Goal: Complete application form

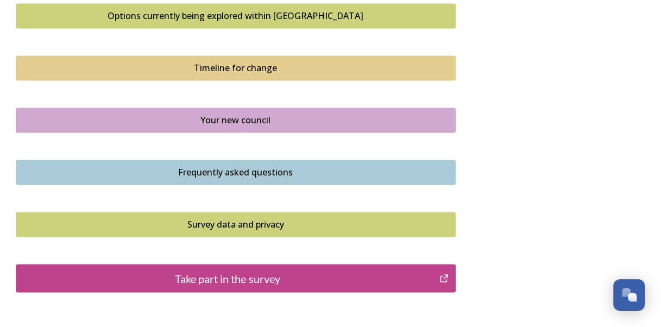
scroll to position [839, 0]
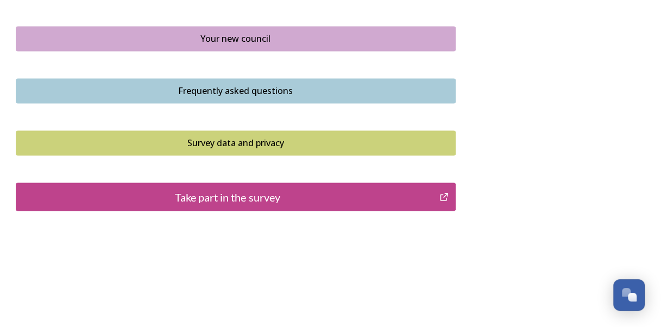
click at [313, 192] on div "Take part in the survey" at bounding box center [228, 196] width 412 height 16
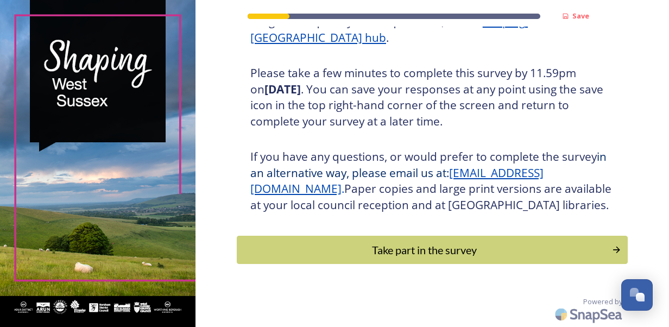
scroll to position [191, 0]
click at [360, 251] on div "Take part in the survey" at bounding box center [424, 250] width 367 height 16
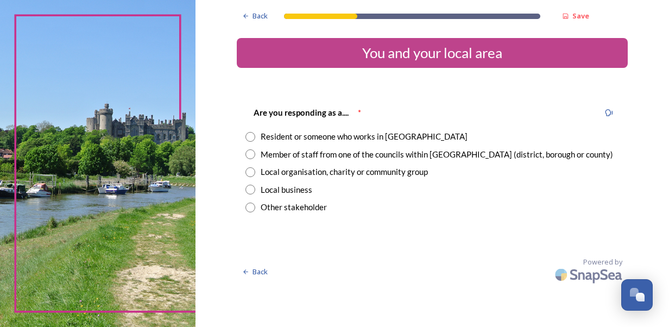
click at [250, 135] on input "radio" at bounding box center [250, 137] width 10 height 10
radio input "true"
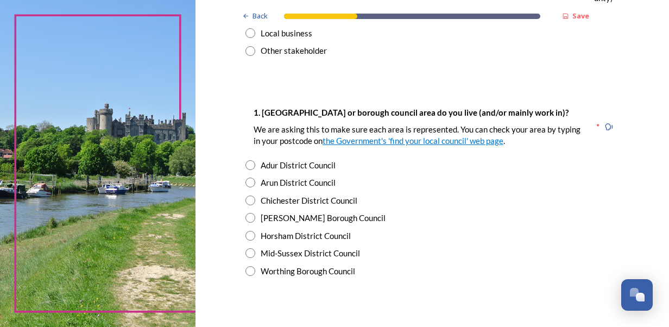
scroll to position [156, 0]
click at [245, 274] on div "Worthing Borough Council" at bounding box center [432, 272] width 374 height 12
radio input "true"
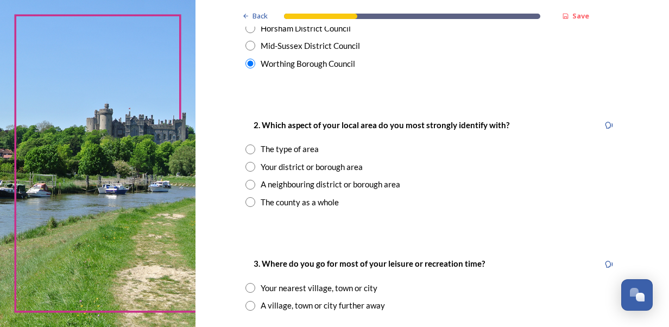
scroll to position [363, 0]
click at [245, 205] on input "radio" at bounding box center [250, 203] width 10 height 10
radio input "true"
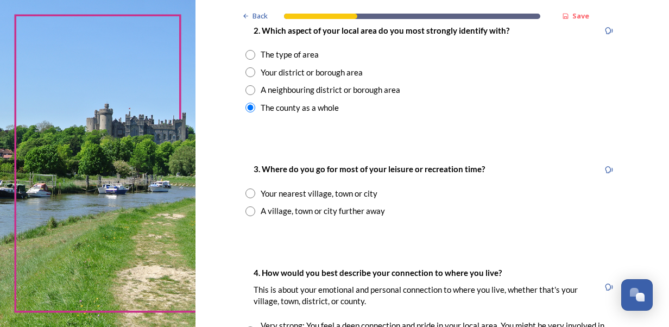
scroll to position [458, 0]
click at [248, 195] on input "radio" at bounding box center [250, 194] width 10 height 10
radio input "true"
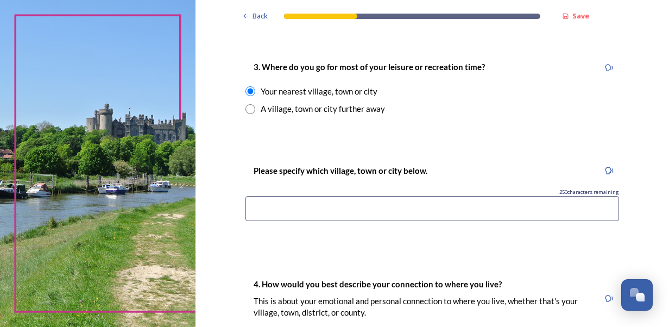
scroll to position [561, 0]
click at [310, 210] on input at bounding box center [432, 208] width 374 height 25
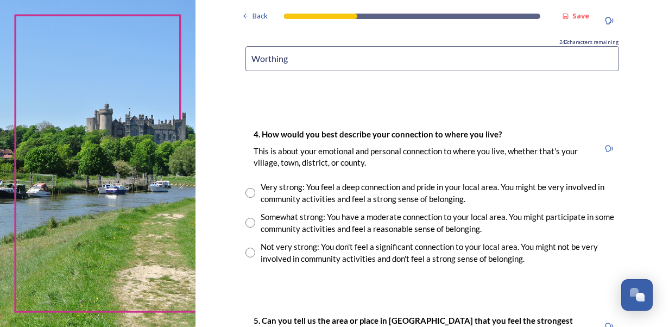
scroll to position [711, 0]
type input "Worthing"
click at [247, 223] on input "radio" at bounding box center [250, 222] width 10 height 10
radio input "true"
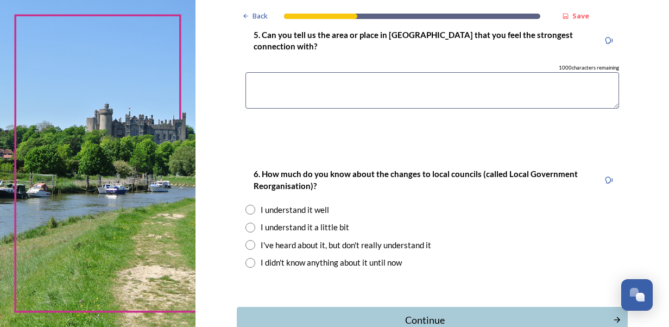
scroll to position [995, 0]
click at [245, 243] on input "radio" at bounding box center [250, 246] width 10 height 10
radio input "true"
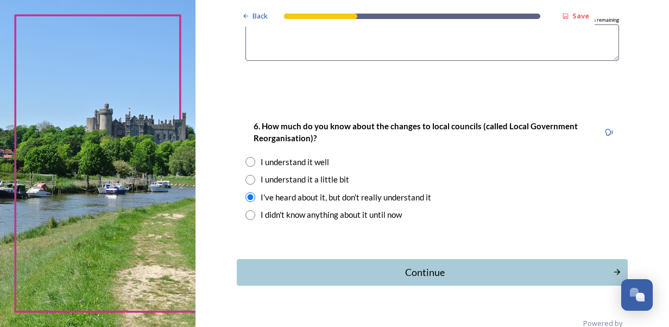
click at [288, 267] on div "Continue" at bounding box center [425, 272] width 364 height 15
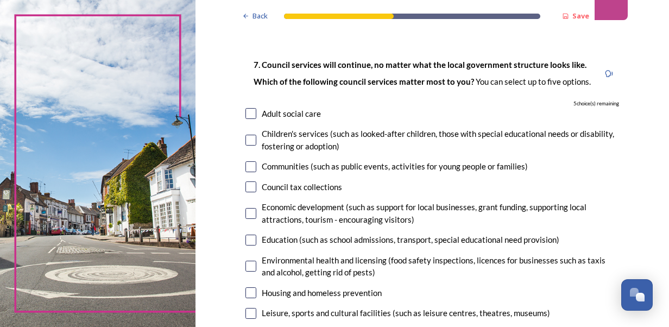
scroll to position [74, 0]
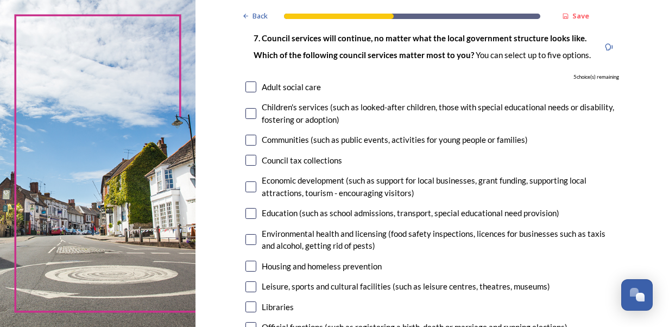
click at [249, 112] on input "checkbox" at bounding box center [250, 113] width 11 height 11
checkbox input "true"
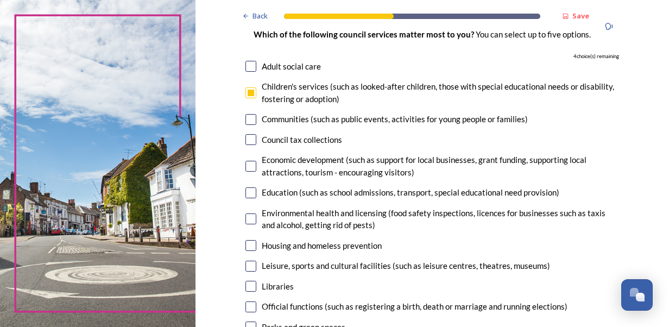
scroll to position [96, 0]
click at [246, 191] on input "checkbox" at bounding box center [250, 192] width 11 height 11
checkbox input "true"
click at [245, 244] on input "checkbox" at bounding box center [250, 245] width 11 height 11
checkbox input "true"
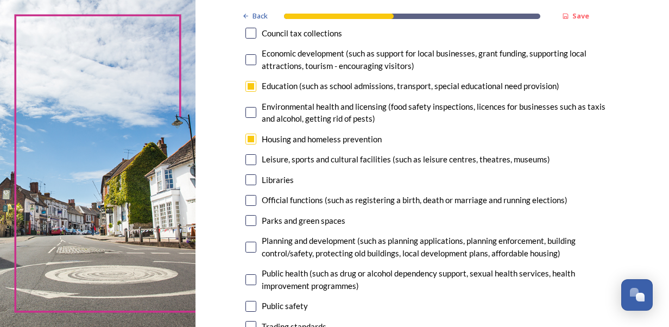
scroll to position [201, 0]
click at [245, 179] on input "checkbox" at bounding box center [250, 180] width 11 height 11
checkbox input "true"
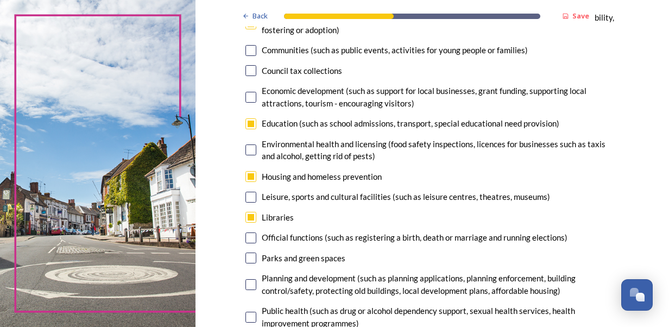
scroll to position [168, 0]
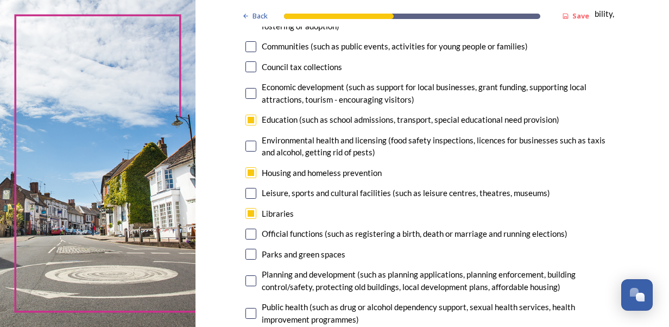
click at [250, 252] on input "checkbox" at bounding box center [250, 254] width 11 height 11
checkbox input "true"
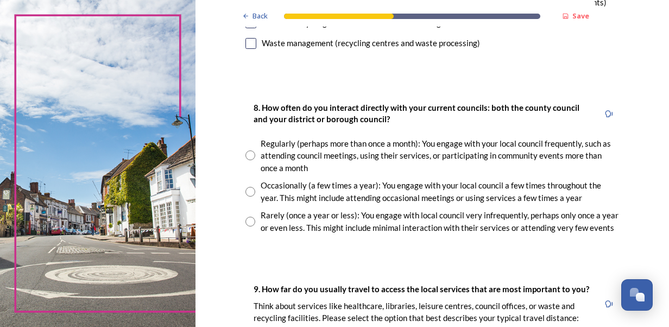
scroll to position [547, 0]
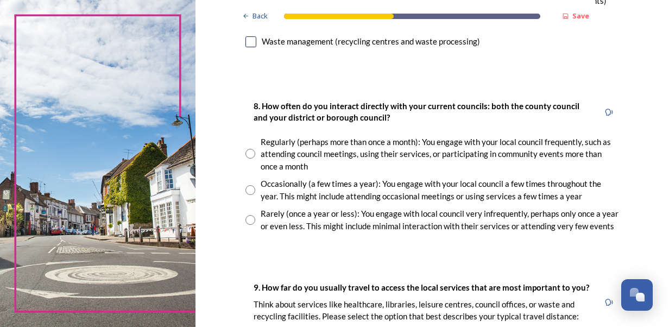
click at [248, 219] on input "radio" at bounding box center [250, 220] width 10 height 10
radio input "true"
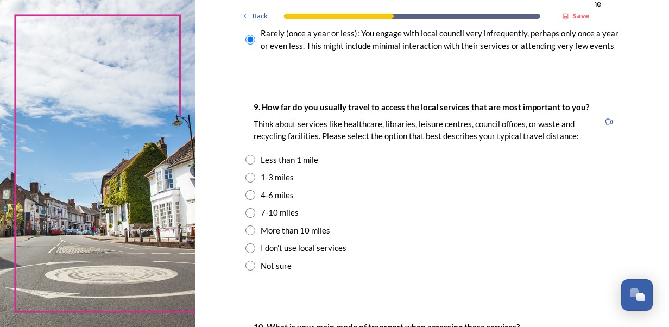
scroll to position [729, 0]
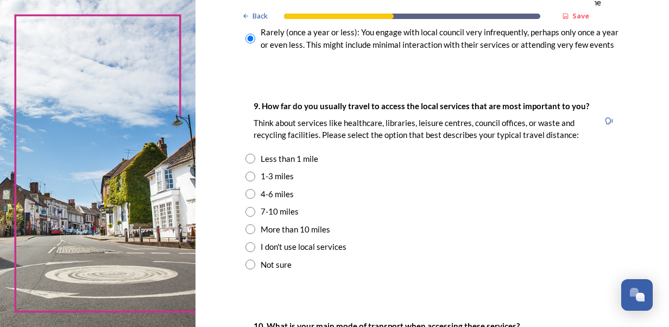
click at [247, 174] on input "radio" at bounding box center [250, 177] width 10 height 10
radio input "true"
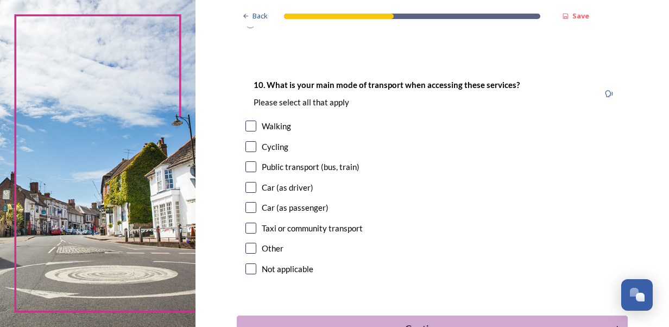
scroll to position [971, 0]
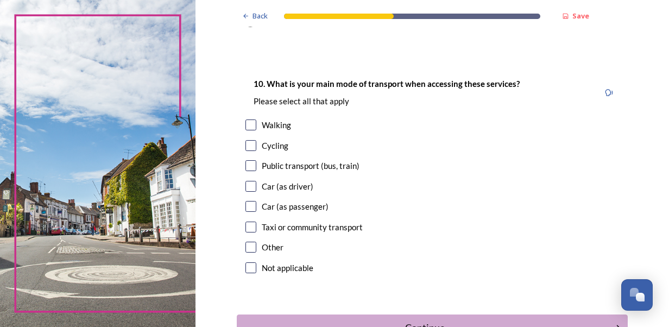
click at [245, 127] on input "checkbox" at bounding box center [250, 124] width 11 height 11
checkbox input "true"
click at [246, 185] on input "checkbox" at bounding box center [250, 186] width 11 height 11
checkbox input "true"
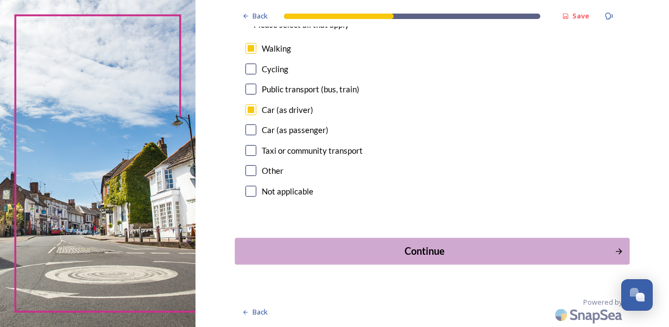
click at [310, 250] on div "Continue" at bounding box center [425, 251] width 368 height 15
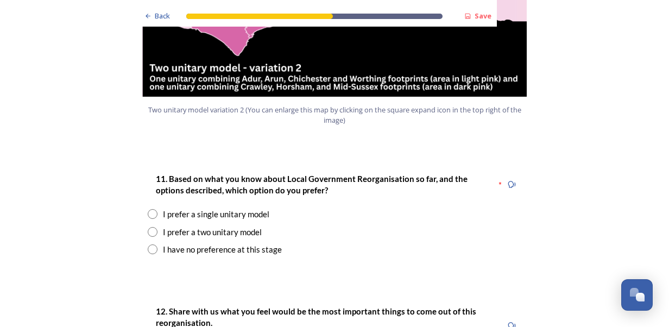
scroll to position [1402, 0]
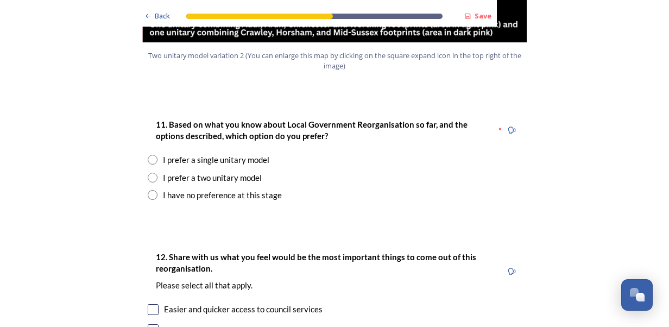
click at [148, 173] on input "radio" at bounding box center [153, 178] width 10 height 10
radio input "true"
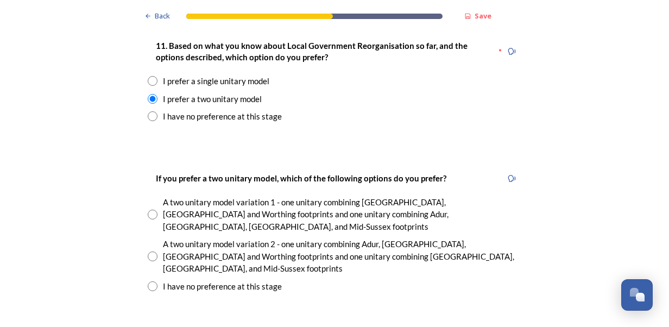
scroll to position [1481, 0]
click at [148, 251] on input "radio" at bounding box center [153, 256] width 10 height 10
radio input "true"
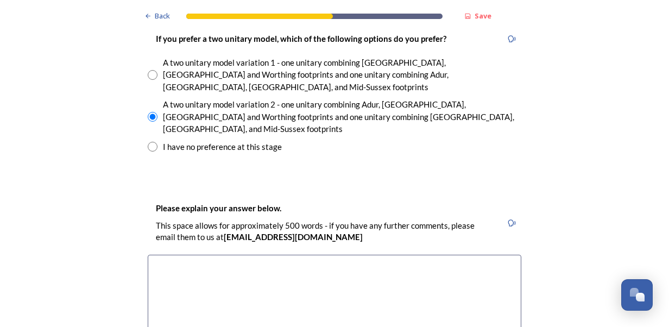
scroll to position [1621, 0]
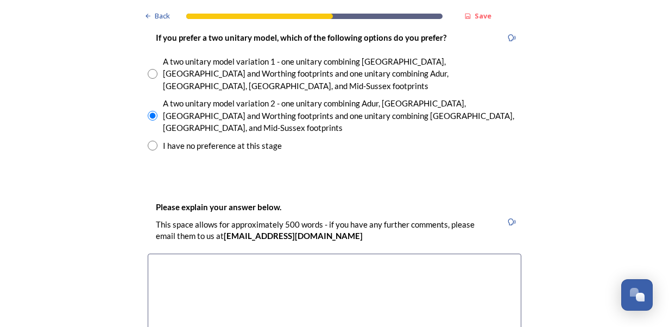
click at [199, 255] on textarea at bounding box center [335, 315] width 374 height 122
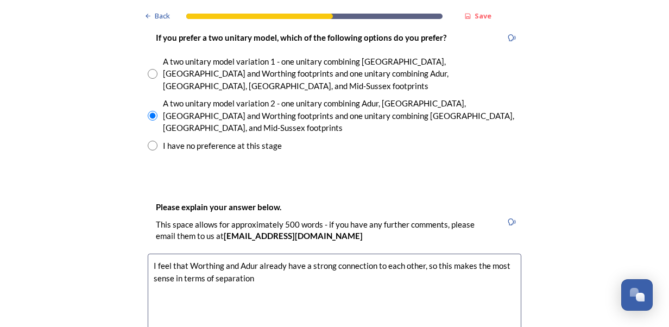
click at [420, 254] on textarea "I feel that Worthing and Adur already have a strong connection to each other, s…" at bounding box center [335, 315] width 374 height 122
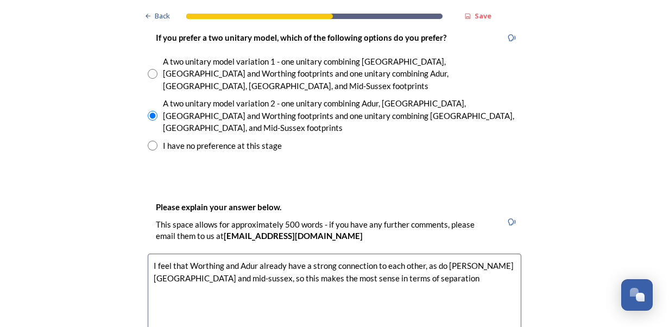
click at [404, 254] on textarea "I feel that Worthing and Adur already have a strong connection to each other, a…" at bounding box center [335, 315] width 374 height 122
click at [182, 254] on textarea "I feel that Worthing and Adur already have a strong connection to each other, a…" at bounding box center [335, 315] width 374 height 122
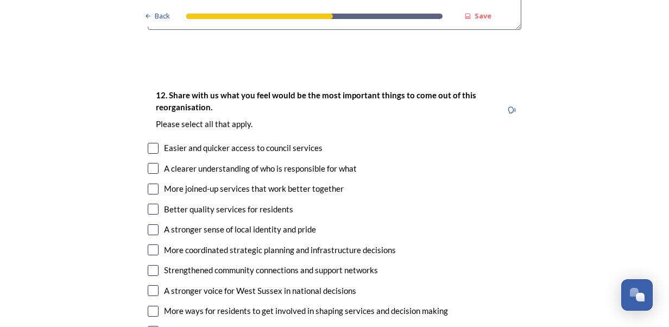
scroll to position [1968, 0]
type textarea "I feel that Worthing and Adur already have a strong connection to each other, a…"
click at [150, 203] on input "checkbox" at bounding box center [153, 208] width 11 height 11
checkbox input "true"
click at [149, 183] on input "checkbox" at bounding box center [153, 188] width 11 height 11
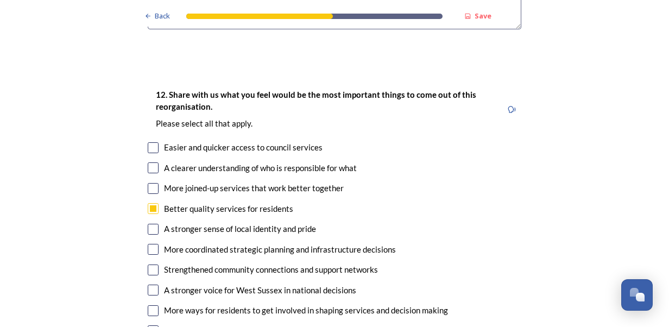
checkbox input "true"
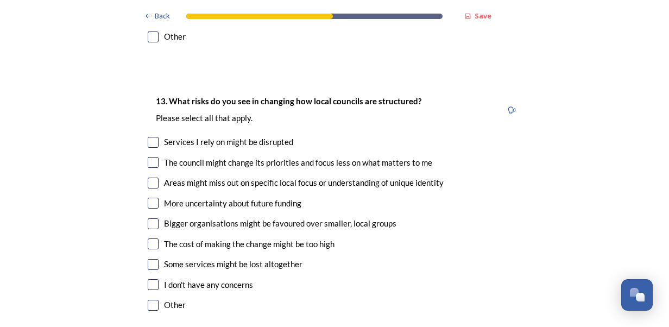
scroll to position [2282, 0]
click at [148, 238] on input "checkbox" at bounding box center [153, 243] width 11 height 11
checkbox input "true"
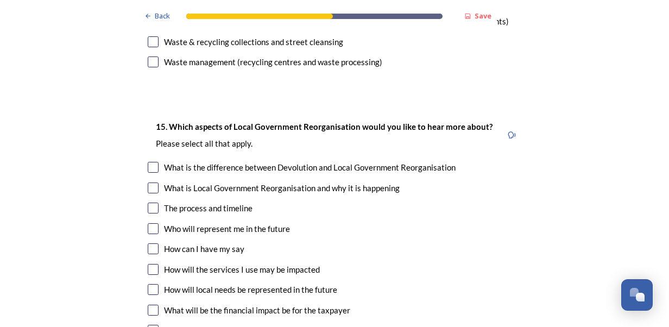
scroll to position [3090, 0]
click at [148, 223] on input "checkbox" at bounding box center [153, 228] width 11 height 11
checkbox input "true"
click at [148, 263] on input "checkbox" at bounding box center [153, 268] width 11 height 11
checkbox input "true"
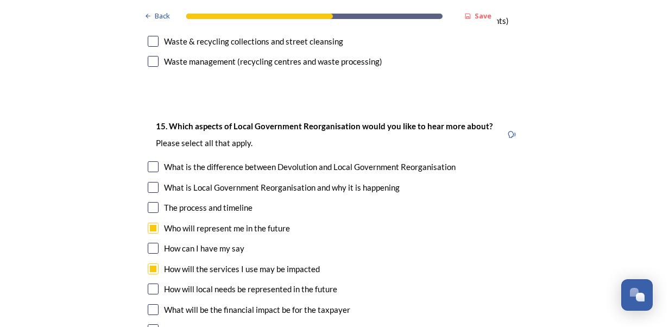
click at [149, 182] on input "checkbox" at bounding box center [153, 187] width 11 height 11
checkbox input "true"
click at [152, 161] on input "checkbox" at bounding box center [153, 166] width 11 height 11
checkbox input "true"
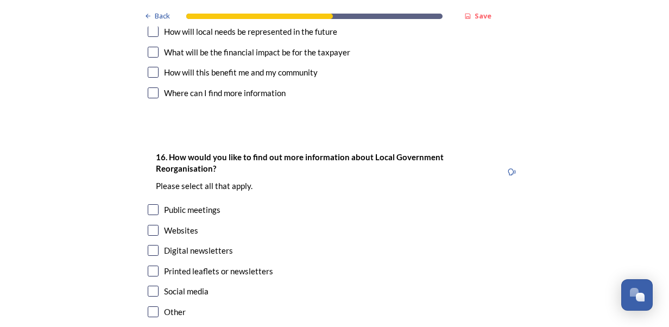
scroll to position [3354, 0]
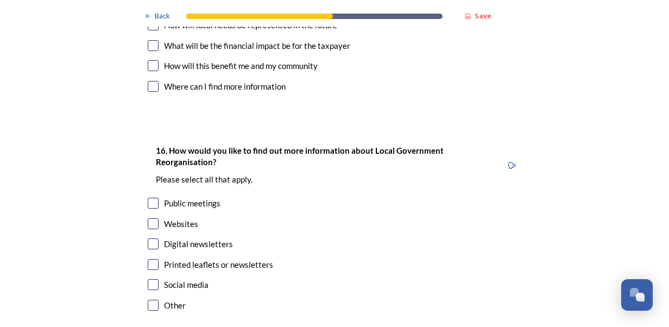
click at [148, 279] on input "checkbox" at bounding box center [153, 284] width 11 height 11
checkbox input "true"
click at [150, 259] on input "checkbox" at bounding box center [153, 264] width 11 height 11
checkbox input "true"
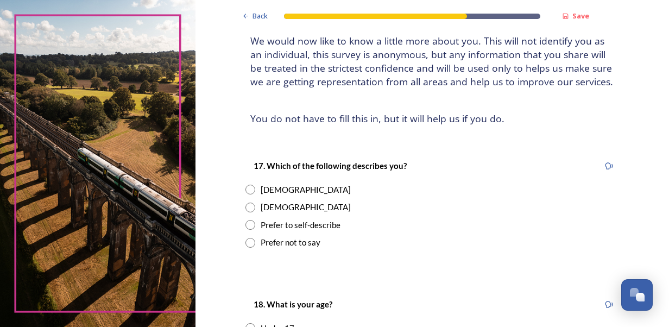
scroll to position [78, 0]
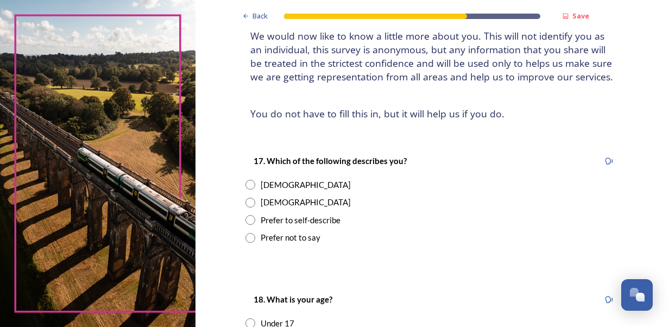
click at [247, 184] on input "radio" at bounding box center [250, 185] width 10 height 10
radio input "true"
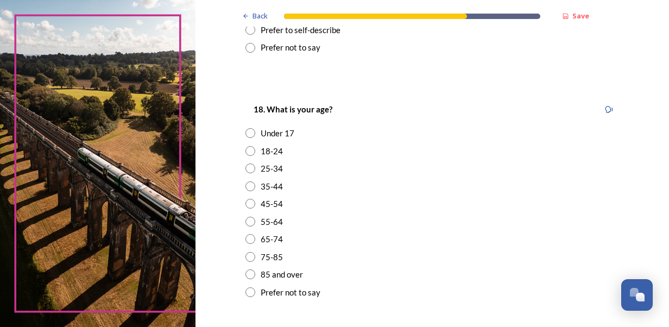
scroll to position [268, 0]
click at [245, 171] on input "radio" at bounding box center [250, 168] width 10 height 10
radio input "true"
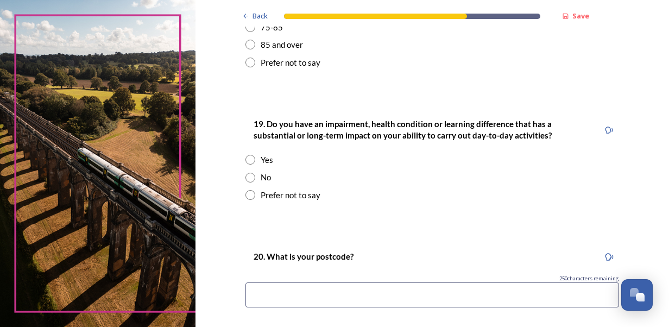
scroll to position [499, 0]
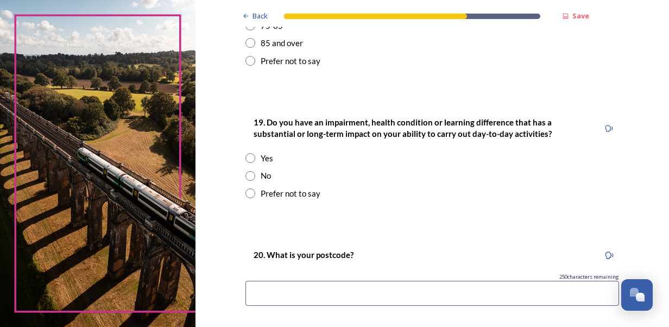
click at [250, 178] on input "radio" at bounding box center [250, 176] width 10 height 10
radio input "true"
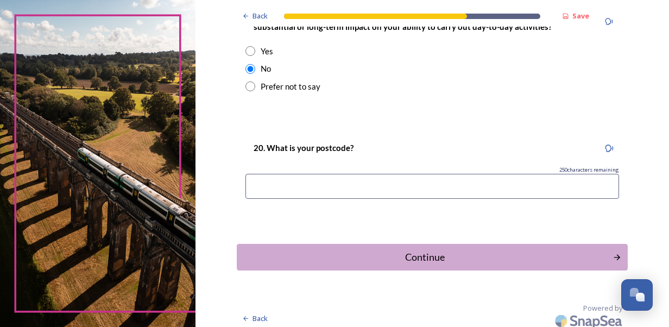
click at [357, 182] on input at bounding box center [432, 186] width 374 height 25
type input "BN11 4NU"
click at [377, 262] on div "Continue" at bounding box center [425, 257] width 368 height 15
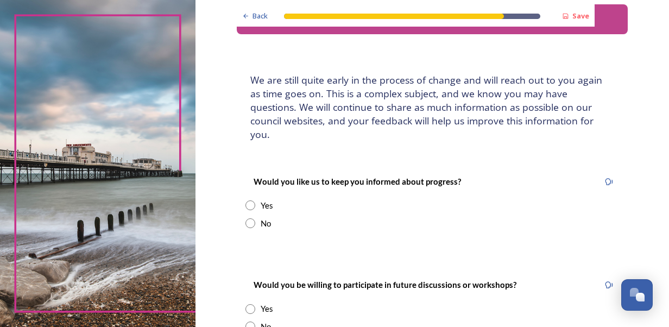
scroll to position [35, 0]
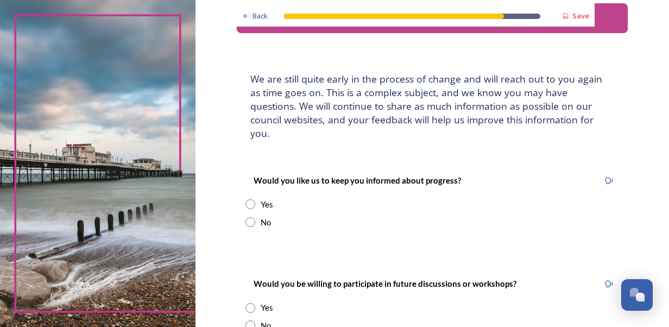
click at [248, 217] on input "radio" at bounding box center [250, 222] width 10 height 10
radio input "true"
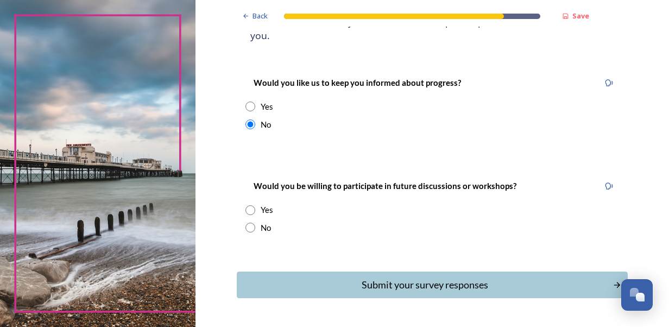
scroll to position [138, 0]
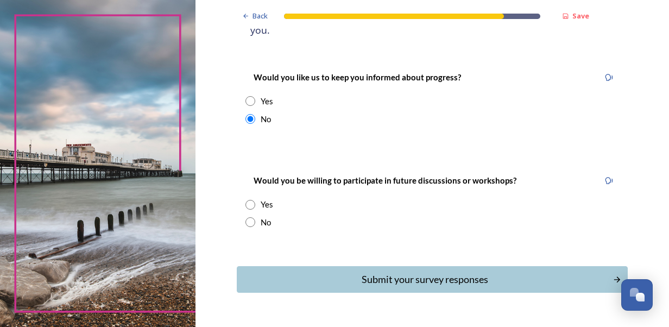
click at [245, 217] on input "radio" at bounding box center [250, 222] width 10 height 10
radio input "true"
click at [348, 266] on button "Submit your survey responses" at bounding box center [432, 279] width 395 height 27
